Goal: Navigation & Orientation: Go to known website

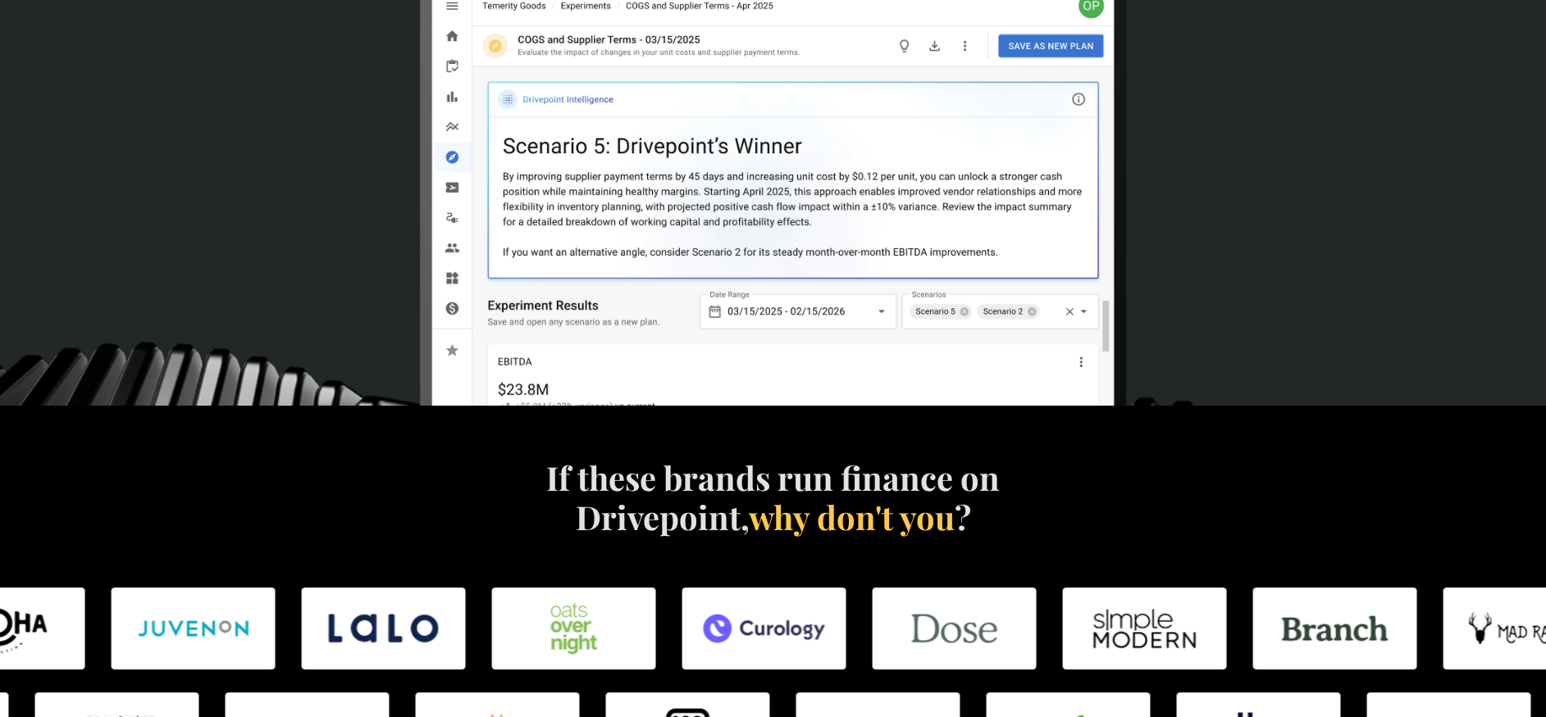
scroll to position [400, 0]
